Goal: Transaction & Acquisition: Purchase product/service

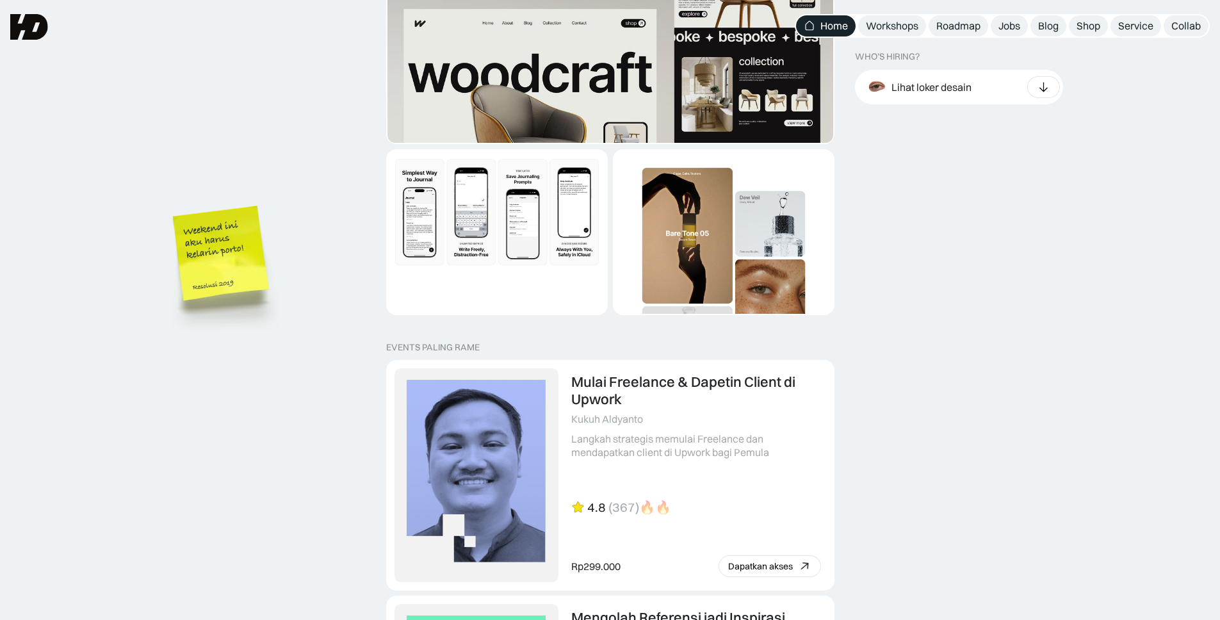
scroll to position [2411, 0]
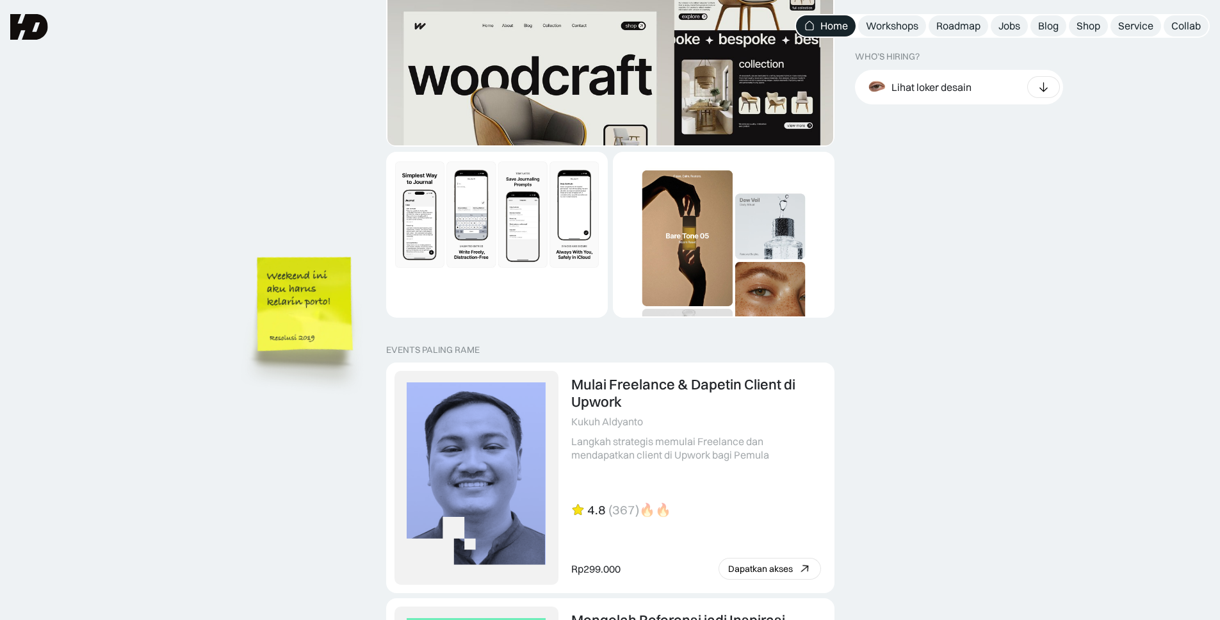
click at [347, 356] on img at bounding box center [306, 324] width 145 height 158
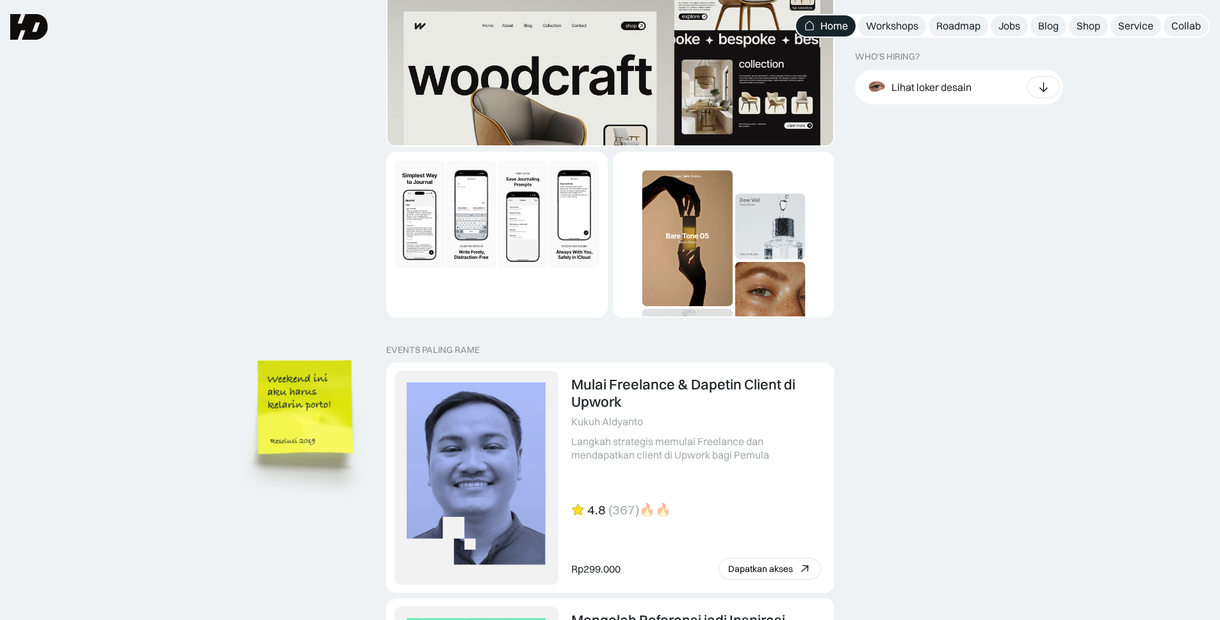
click at [286, 506] on img at bounding box center [307, 428] width 145 height 158
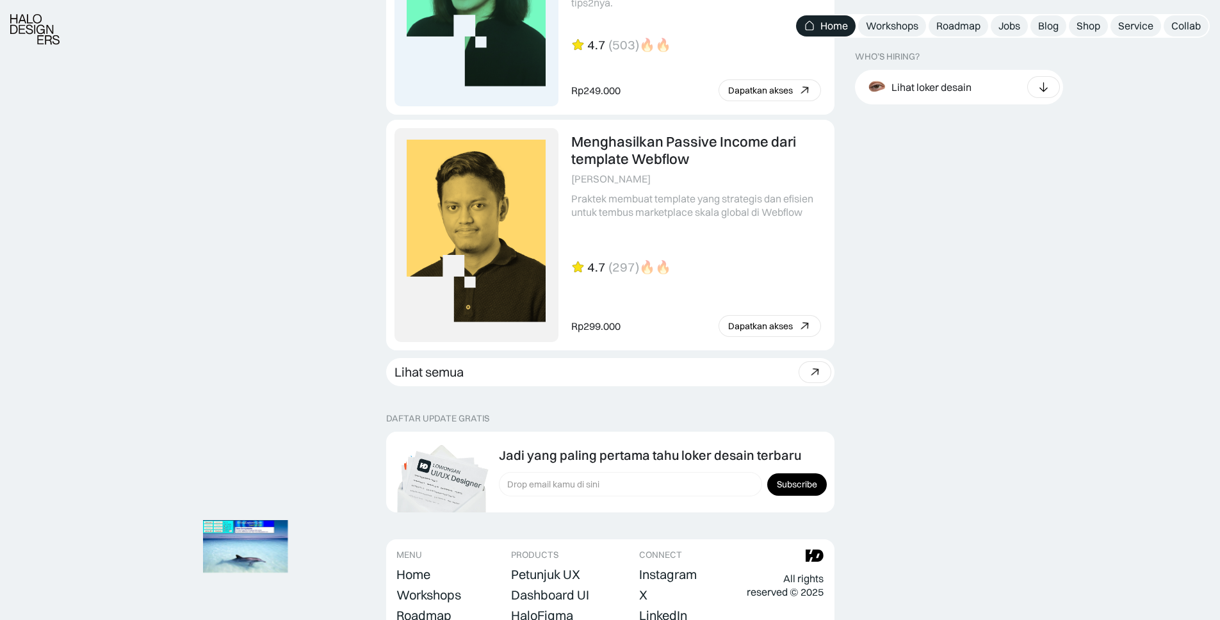
scroll to position [3531, 0]
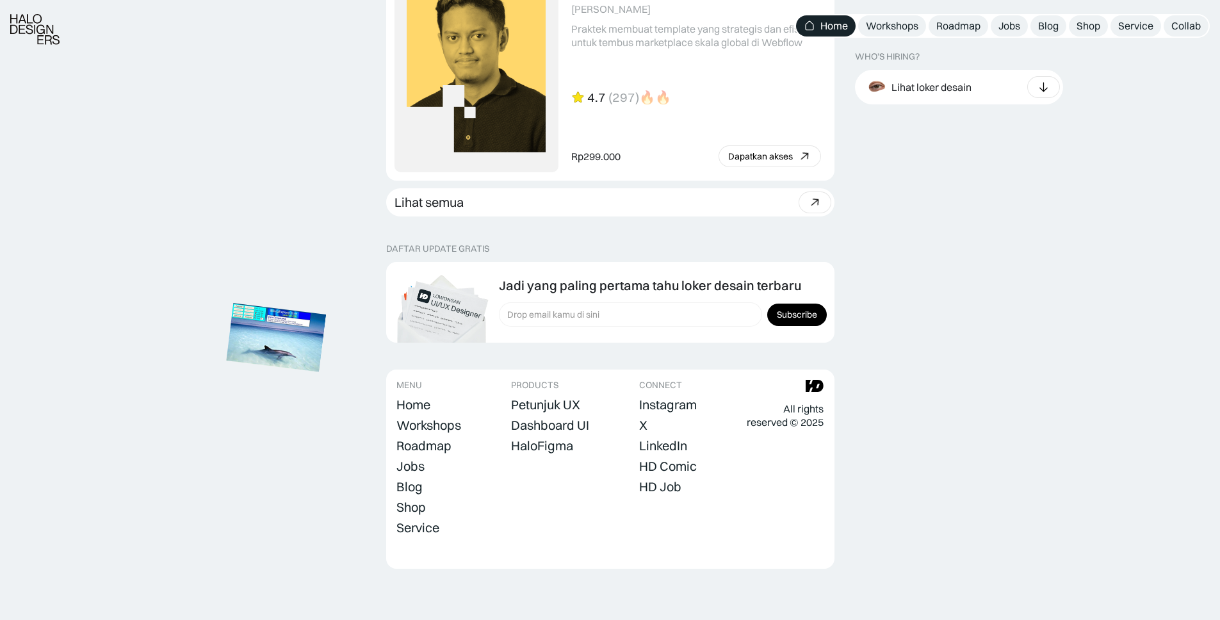
click at [327, 331] on img at bounding box center [277, 338] width 100 height 69
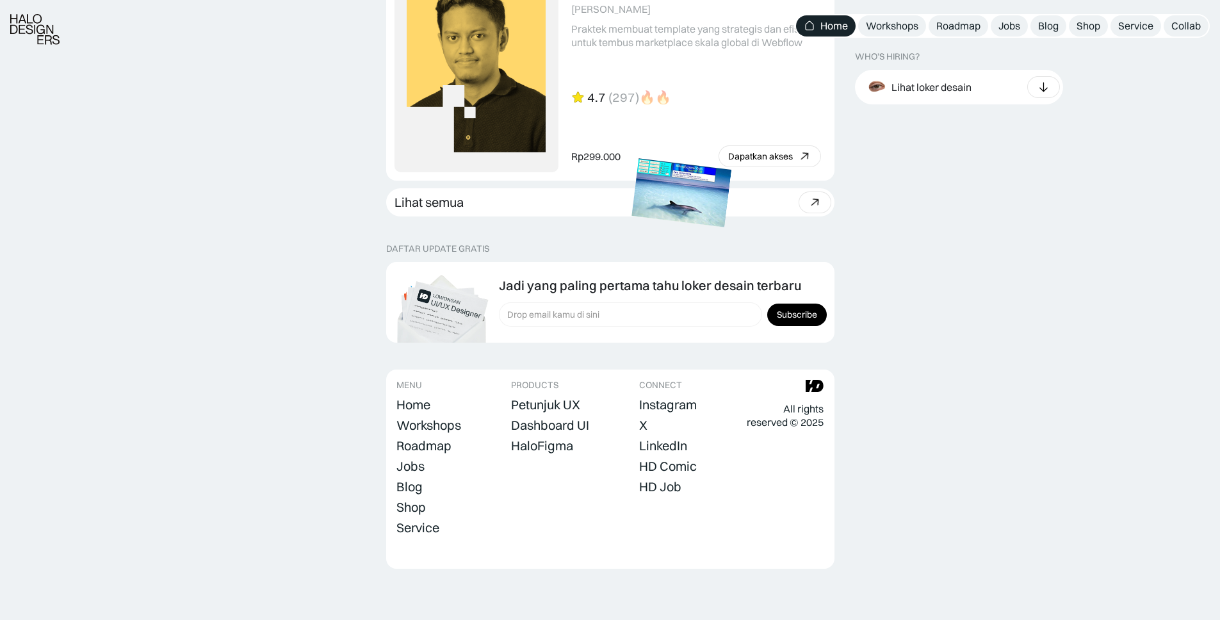
click at [632, 227] on img at bounding box center [682, 193] width 100 height 69
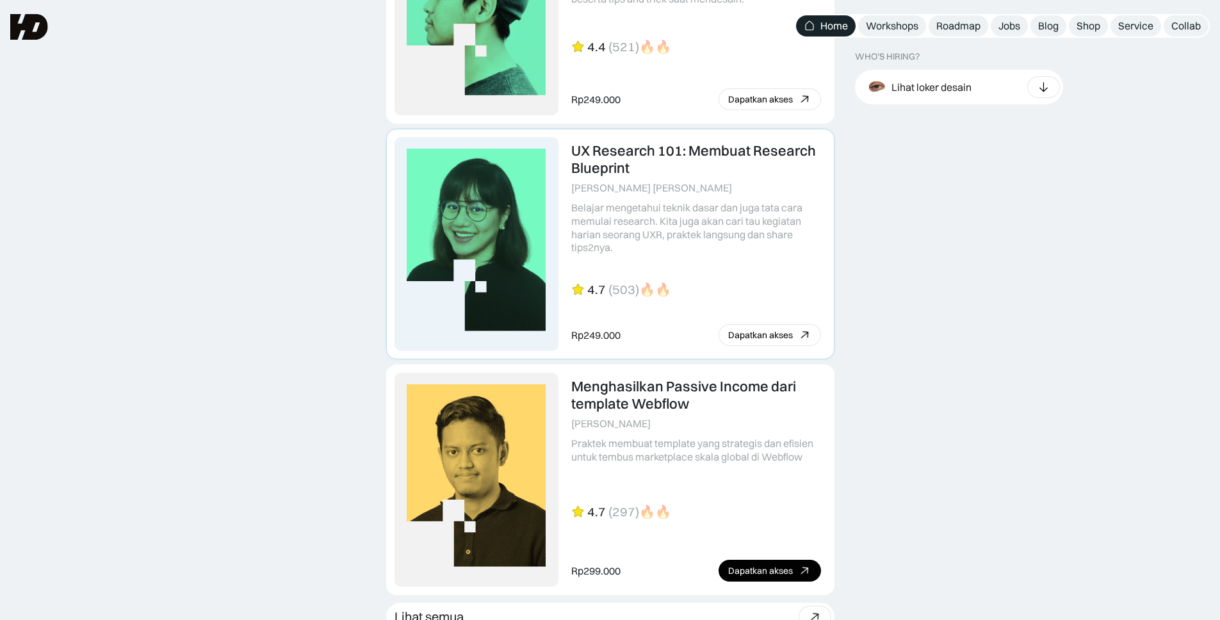
scroll to position [3107, 0]
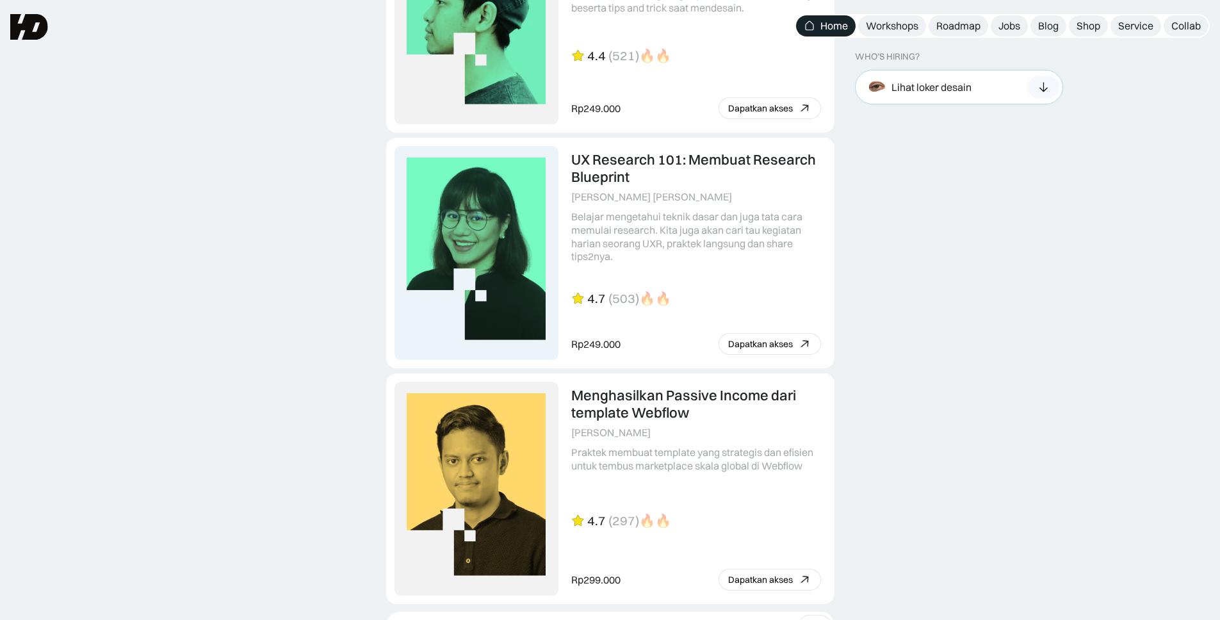
click at [1030, 94] on div at bounding box center [1044, 87] width 33 height 22
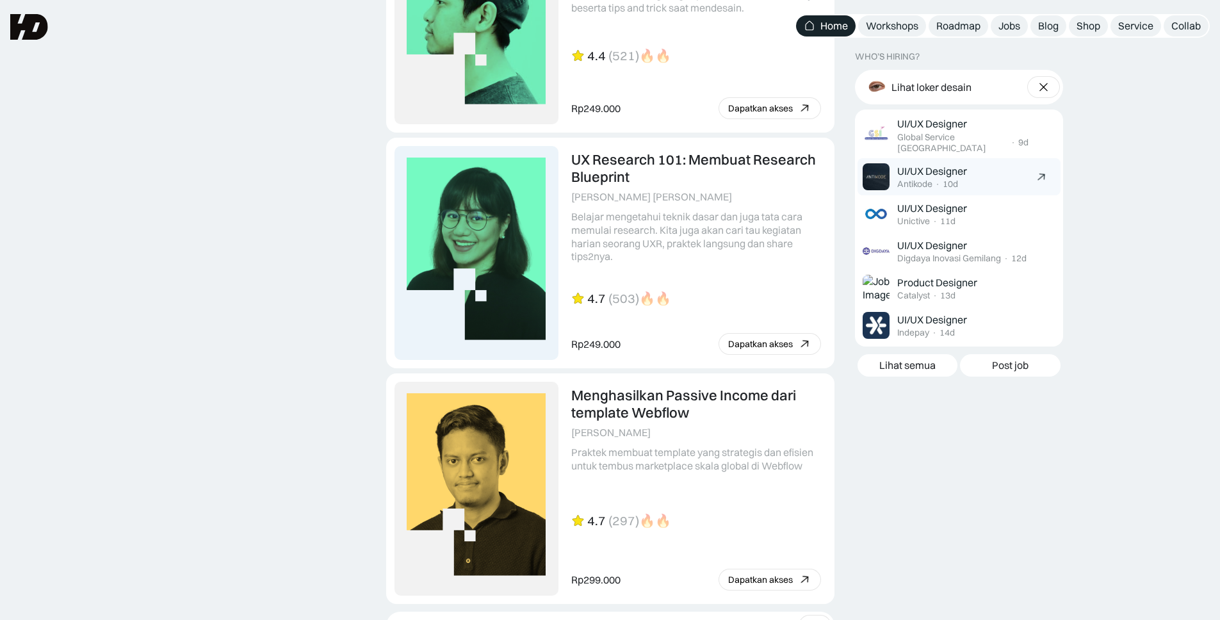
click at [953, 179] on div "10d" at bounding box center [950, 184] width 15 height 11
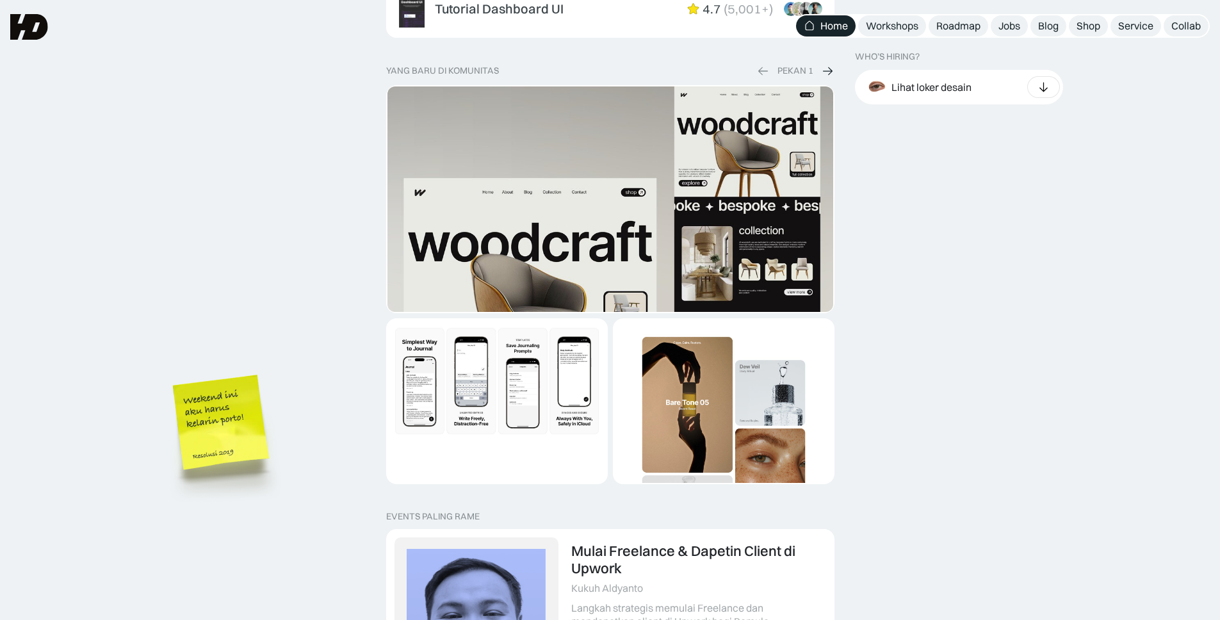
scroll to position [2242, 0]
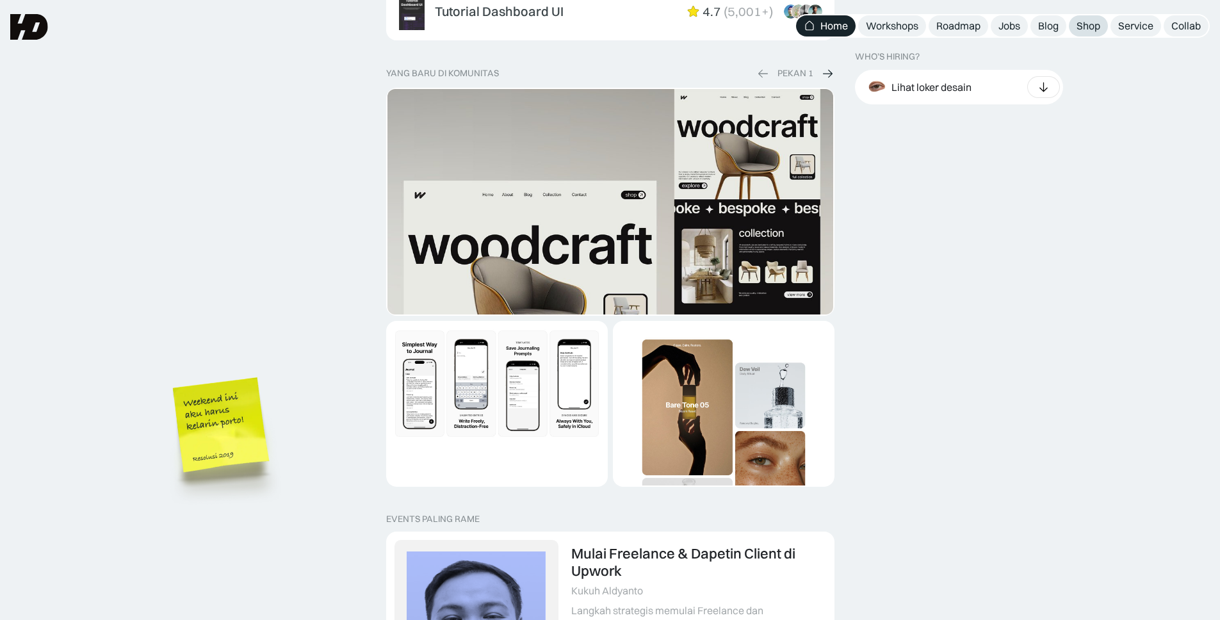
click at [1094, 24] on div "Shop" at bounding box center [1089, 25] width 24 height 13
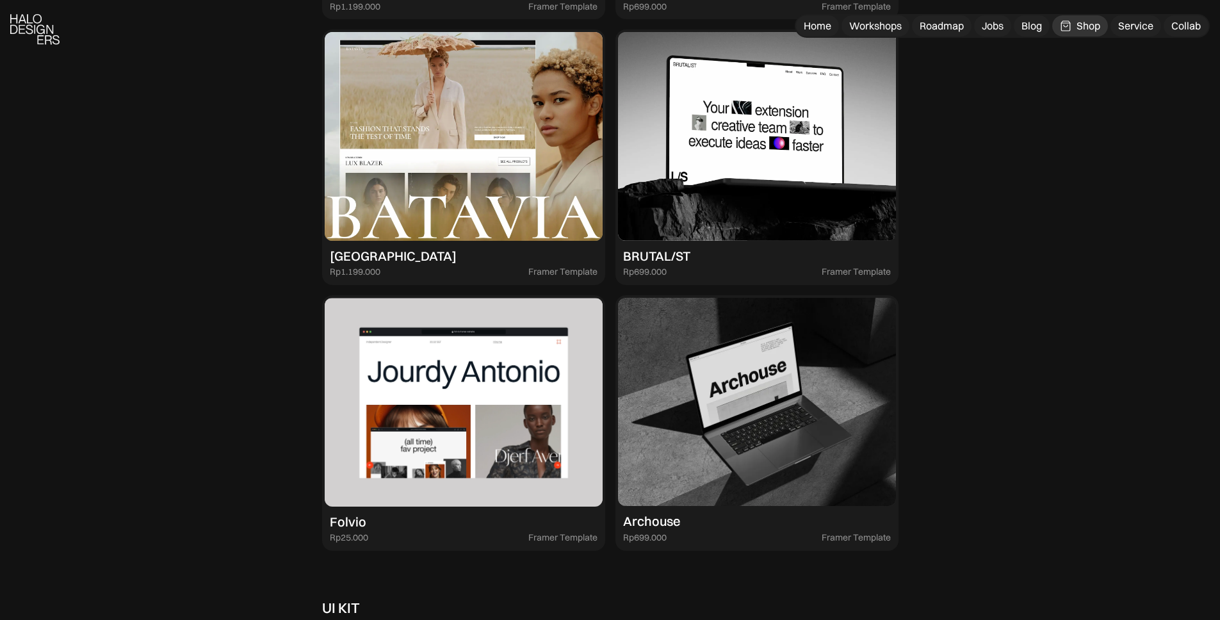
scroll to position [2893, 0]
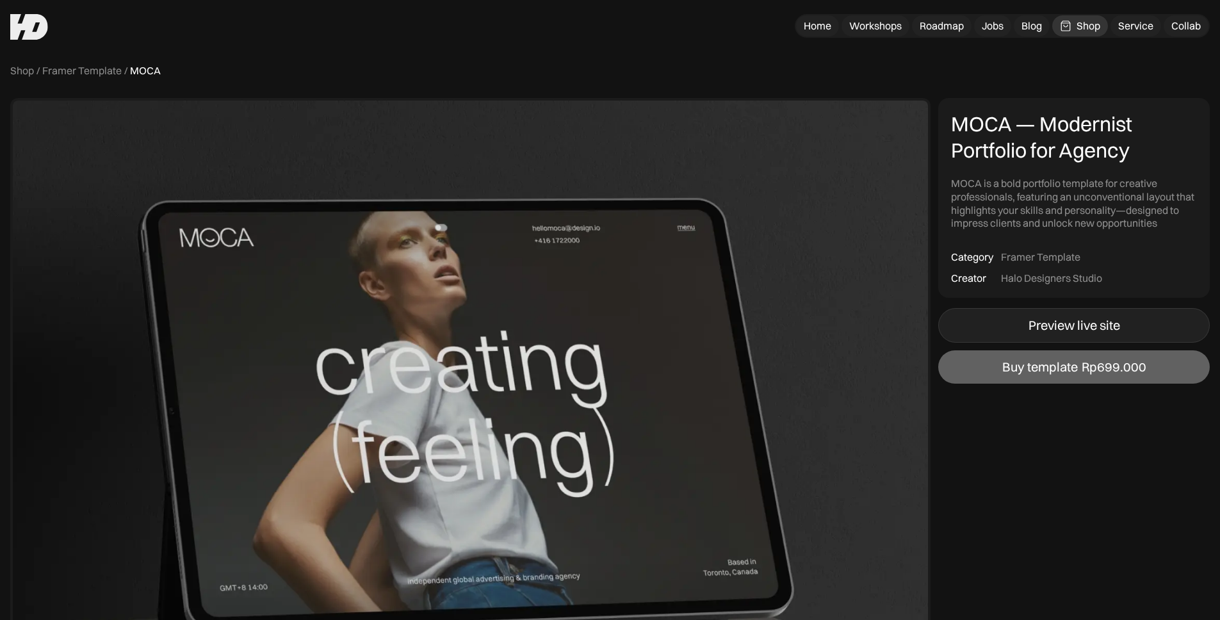
click at [1013, 314] on link "Preview live site" at bounding box center [1075, 325] width 272 height 35
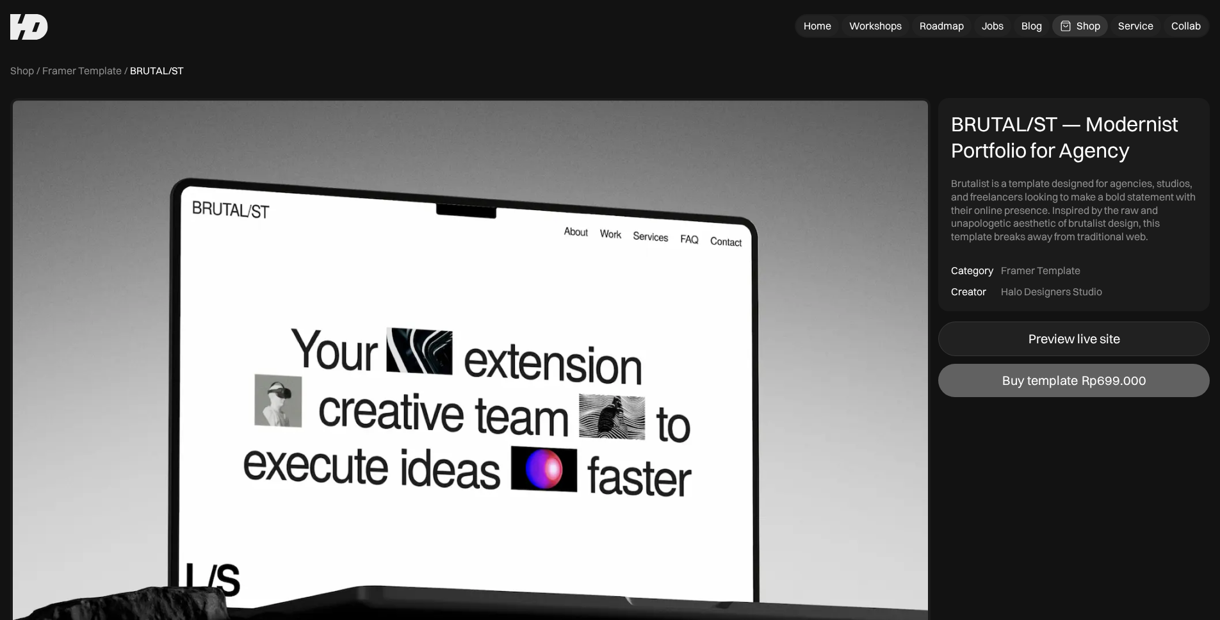
click at [996, 341] on link "Preview live site" at bounding box center [1075, 339] width 272 height 35
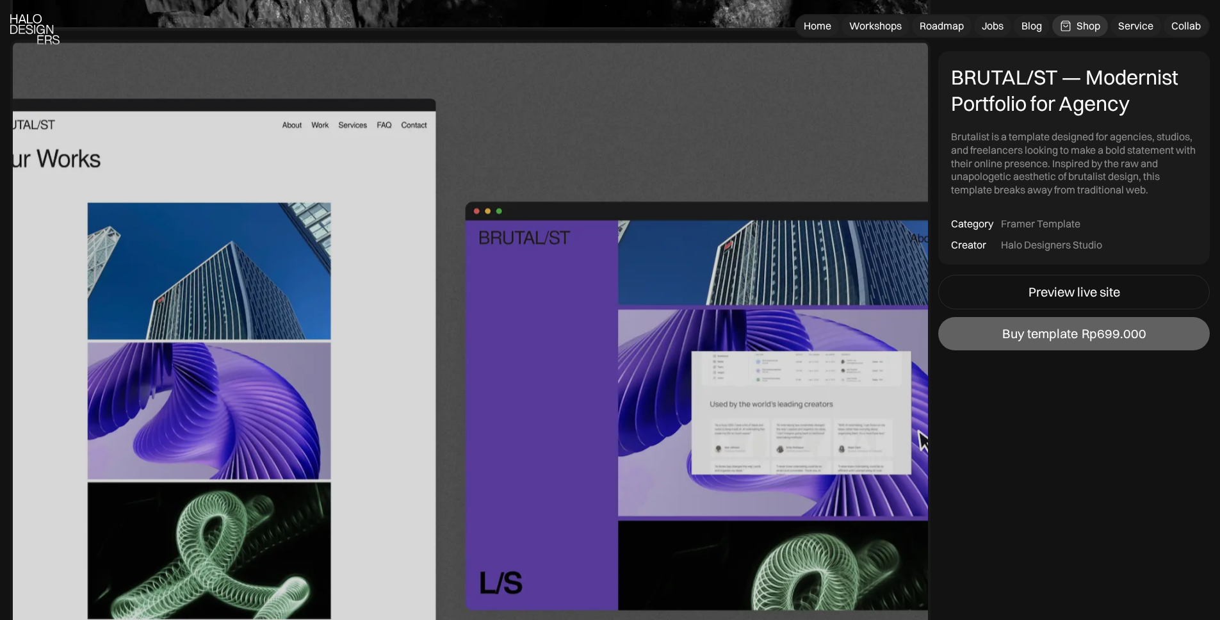
scroll to position [795, 0]
